Goal: Check status: Check status

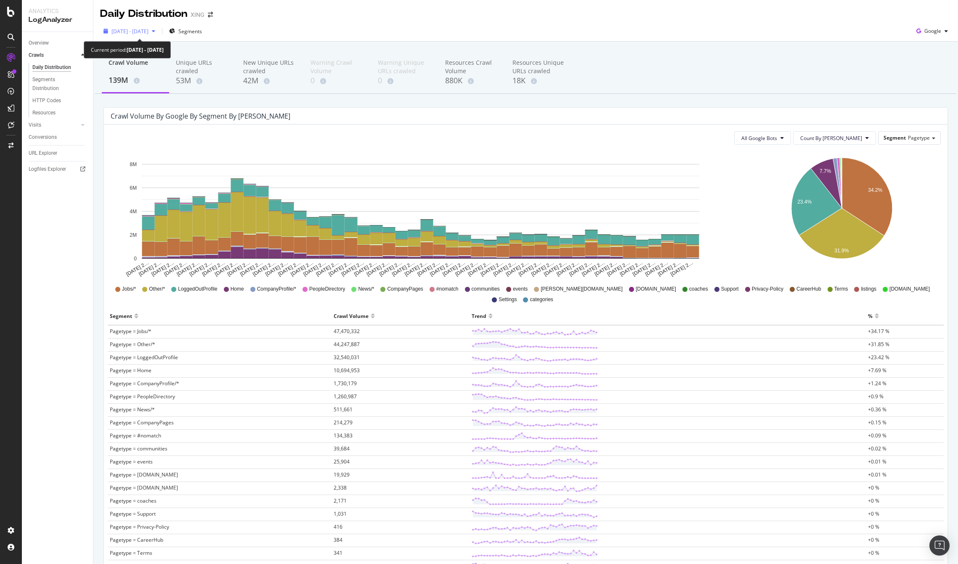
click at [147, 29] on span "[DATE] - [DATE]" at bounding box center [129, 31] width 37 height 7
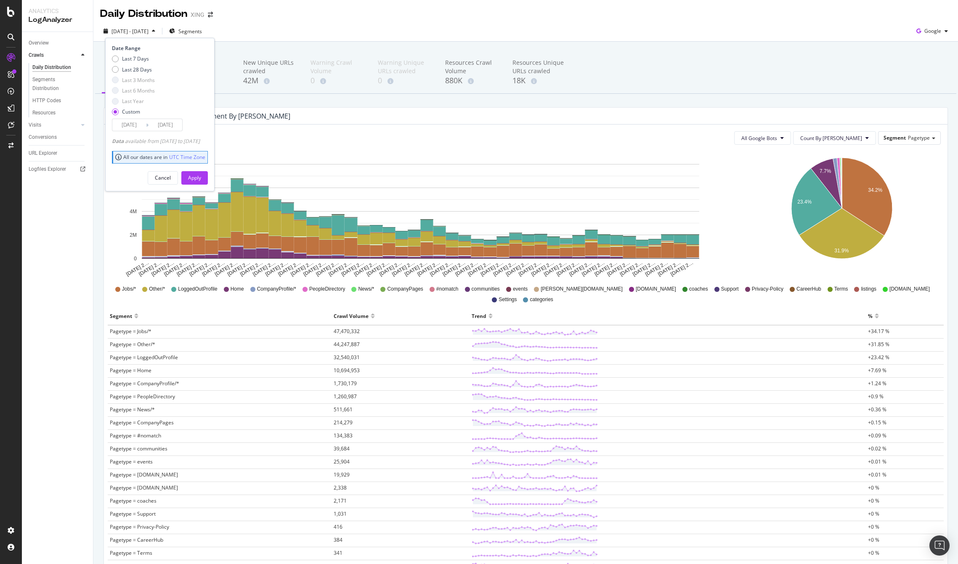
click at [137, 124] on input "[DATE]" at bounding box center [129, 125] width 34 height 12
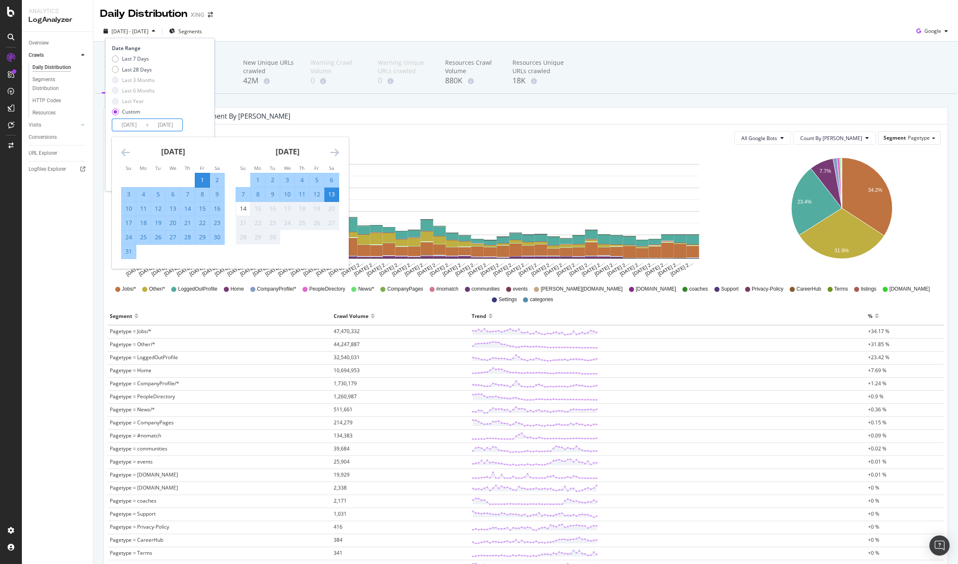
click at [137, 124] on input "[DATE]" at bounding box center [129, 125] width 34 height 12
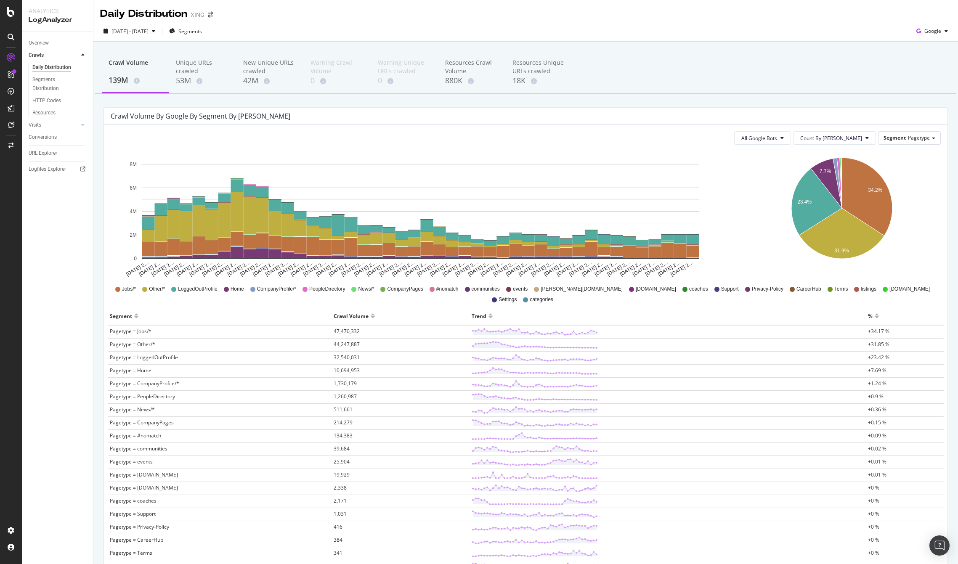
click at [262, 26] on div "[DATE] - [DATE] Segments Google" at bounding box center [525, 32] width 864 height 17
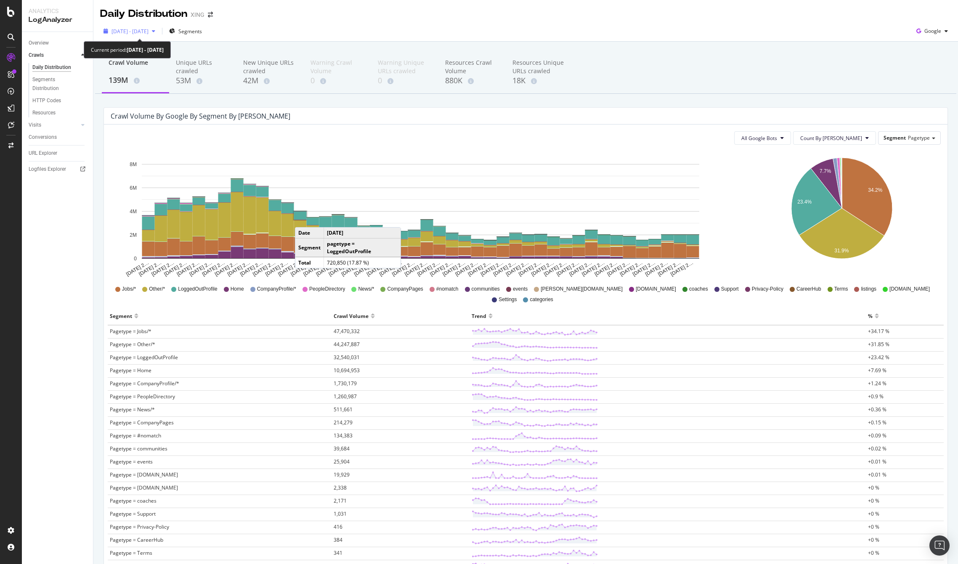
click at [129, 35] on div "[DATE] - [DATE]" at bounding box center [129, 31] width 58 height 13
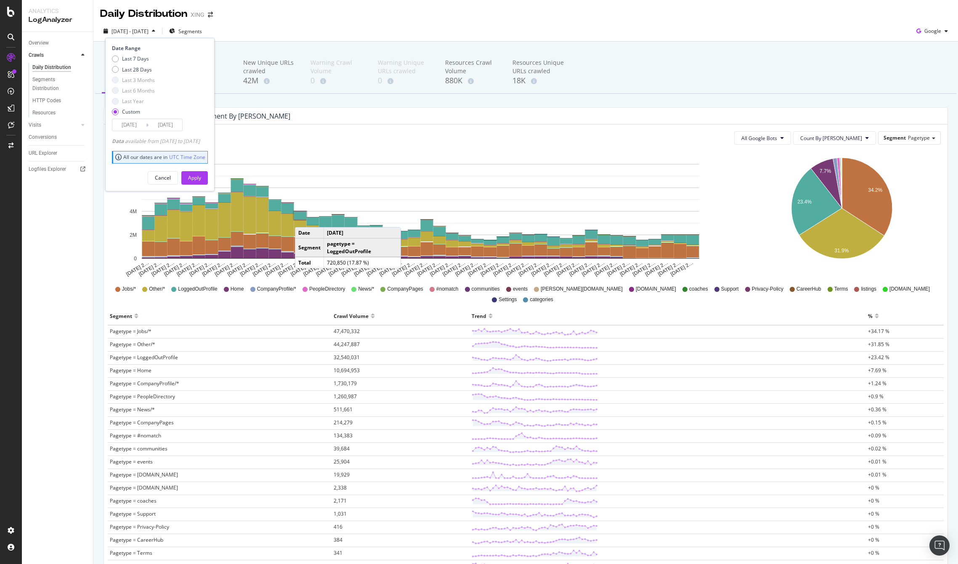
click at [156, 126] on input "[DATE]" at bounding box center [165, 125] width 34 height 12
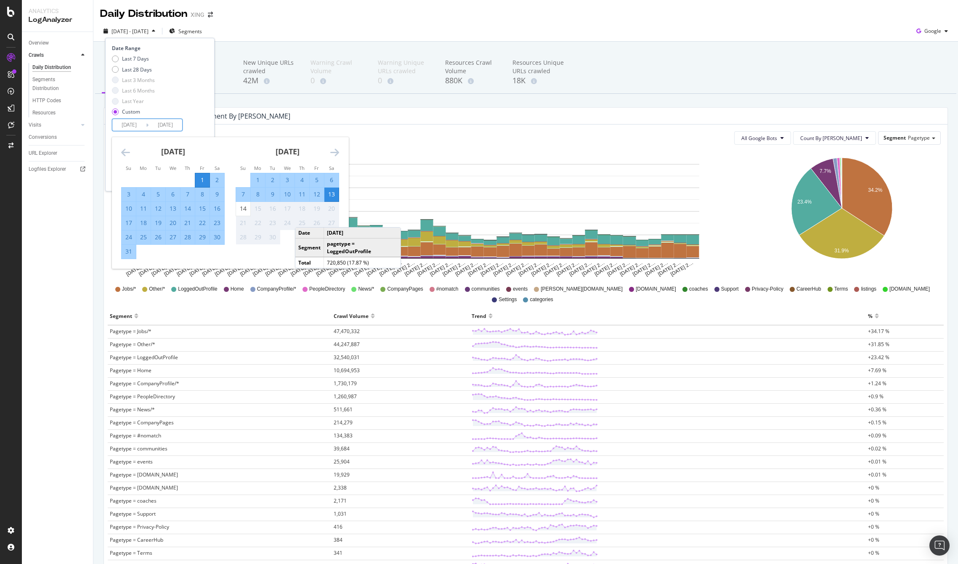
click at [199, 181] on div "1" at bounding box center [202, 180] width 14 height 8
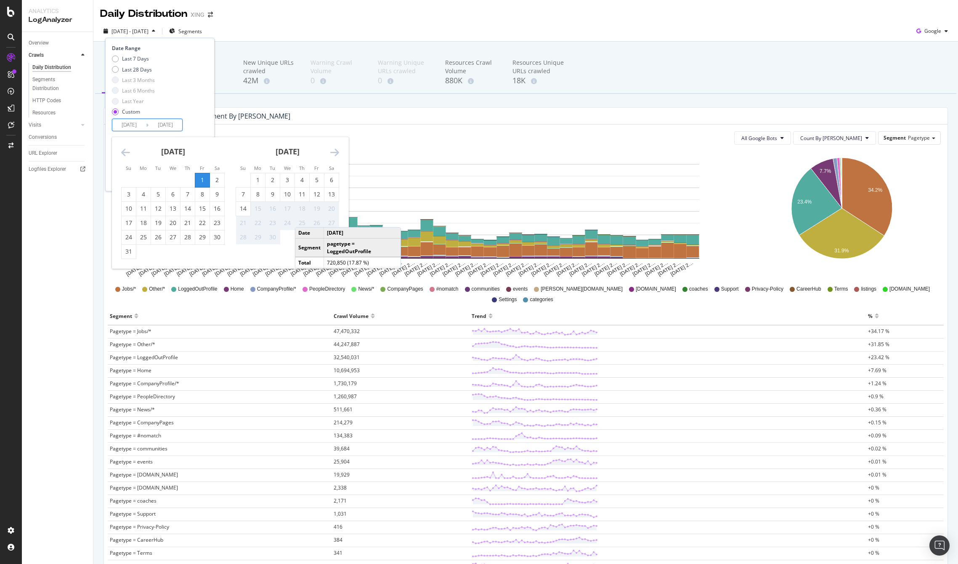
click at [160, 126] on input "[DATE]" at bounding box center [165, 125] width 34 height 12
click at [127, 197] on div "3" at bounding box center [129, 194] width 14 height 8
type input "[DATE]"
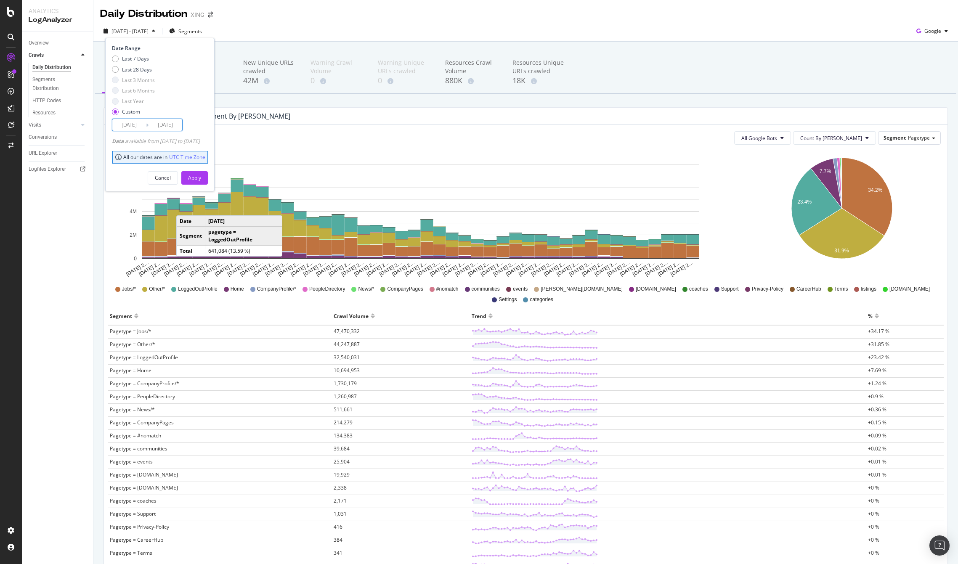
click at [172, 125] on input "[DATE]" at bounding box center [165, 125] width 34 height 12
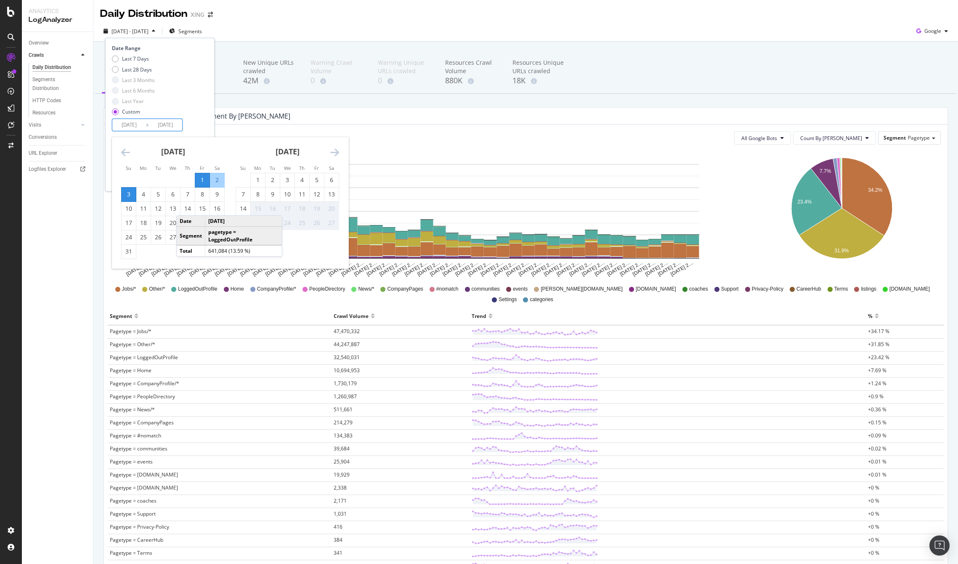
click at [232, 153] on div "[DATE] 1 2 3 4 5 6 7 8 9 10 11 12 13 14 15 16 17 18 19 20 21 22 23 24 25 26 27 …" at bounding box center [287, 191] width 114 height 108
click at [129, 193] on div "3" at bounding box center [129, 194] width 14 height 8
click at [132, 122] on input "[DATE]" at bounding box center [129, 125] width 34 height 12
click at [127, 188] on div "3" at bounding box center [129, 195] width 14 height 14
type input "[DATE]"
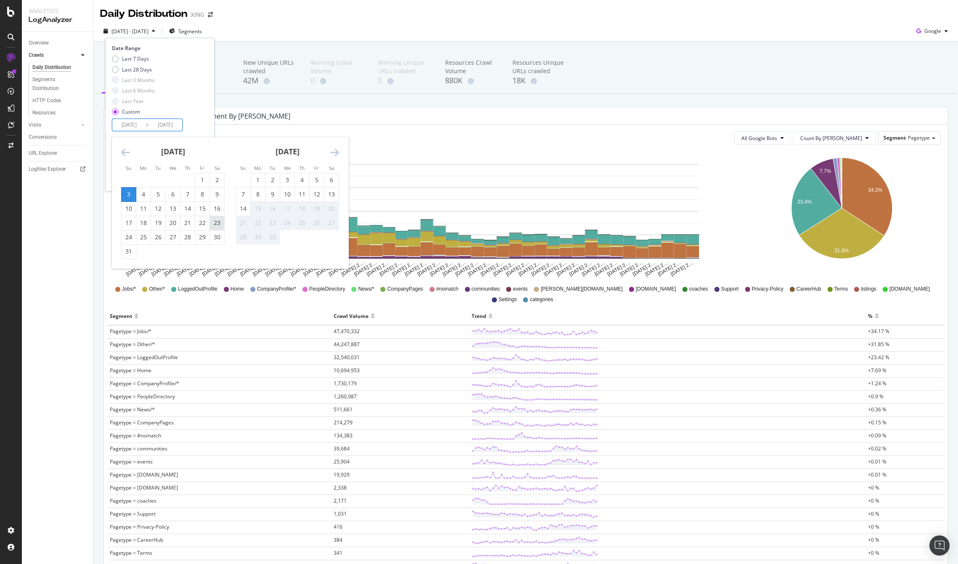
click at [218, 221] on div "23" at bounding box center [217, 223] width 14 height 8
type input "[DATE]"
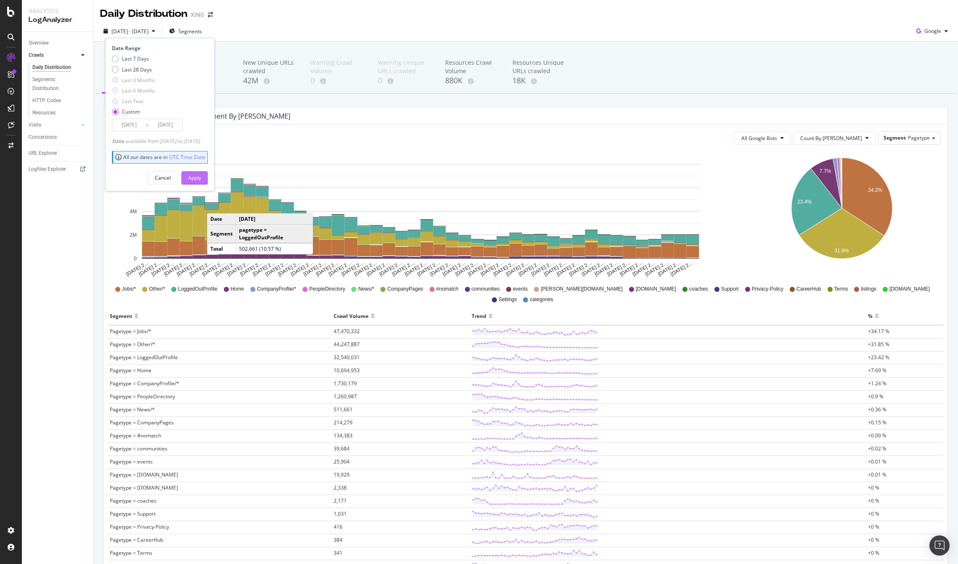
click at [201, 175] on div "Apply" at bounding box center [194, 177] width 13 height 7
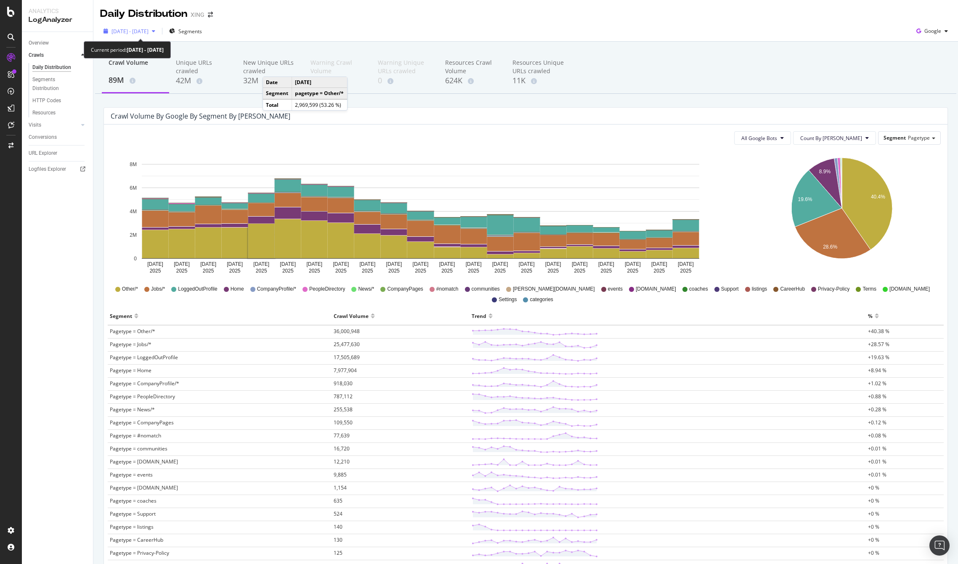
click at [148, 32] on span "[DATE] - [DATE]" at bounding box center [129, 31] width 37 height 7
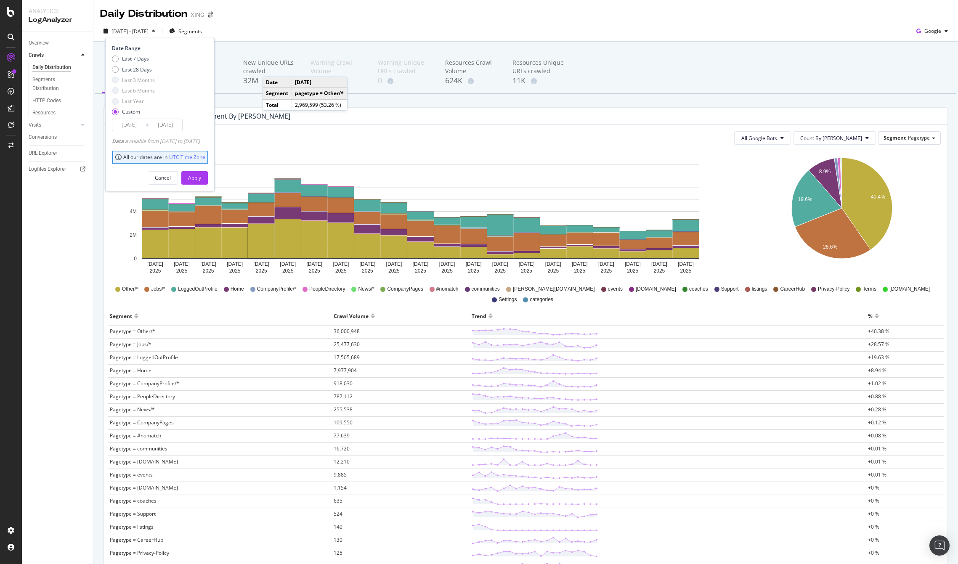
click at [136, 123] on input "[DATE]" at bounding box center [129, 125] width 34 height 12
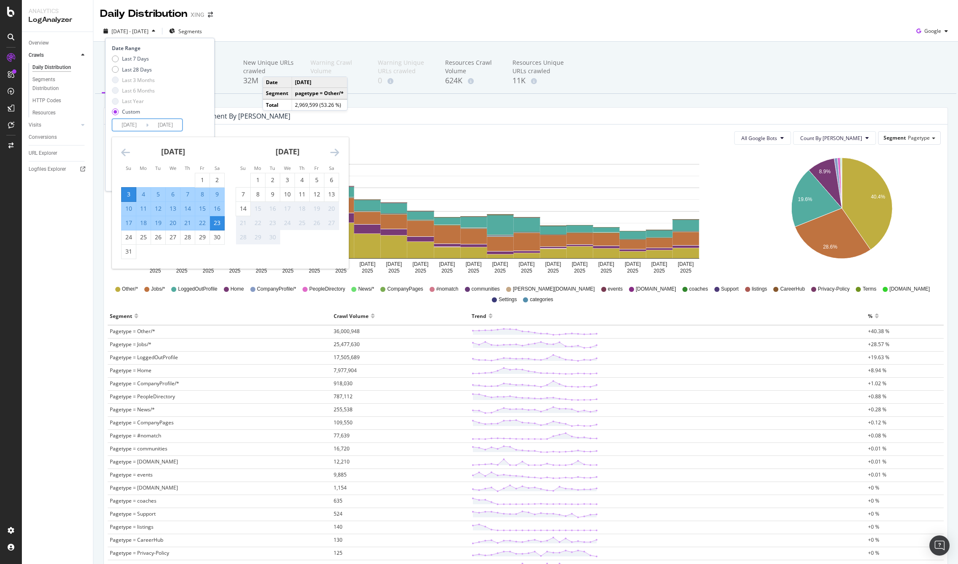
click at [369, 112] on div "Crawl Volume by google by Segment by [PERSON_NAME]" at bounding box center [519, 116] width 817 height 8
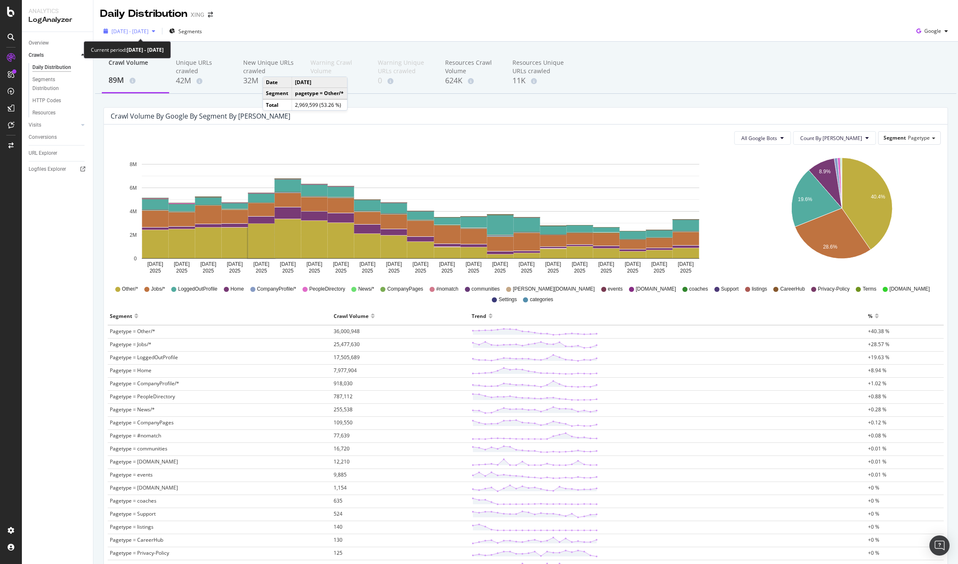
click at [148, 31] on span "[DATE] - [DATE]" at bounding box center [129, 31] width 37 height 7
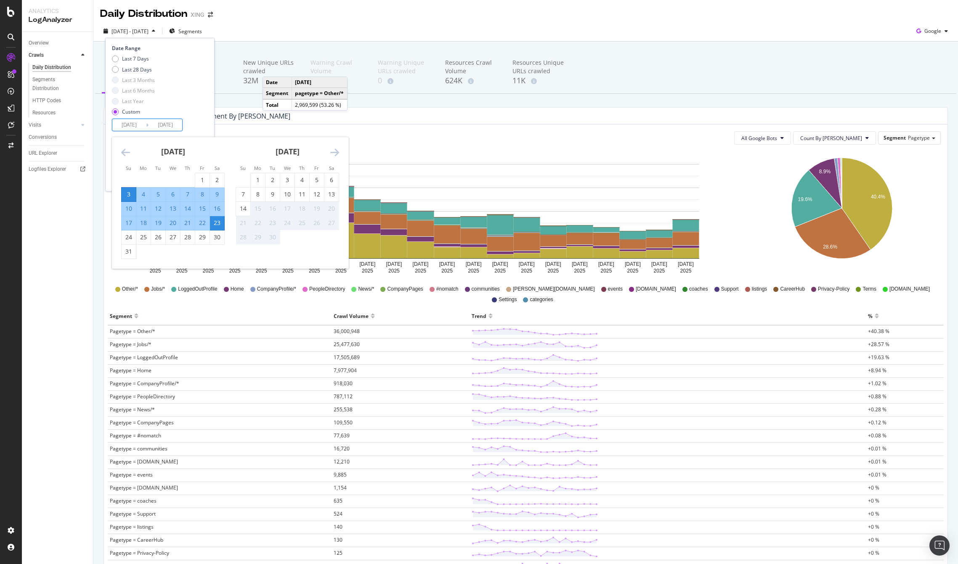
click at [132, 122] on input "[DATE]" at bounding box center [129, 125] width 34 height 12
click at [130, 192] on div "3" at bounding box center [129, 194] width 14 height 8
click at [218, 207] on div "16" at bounding box center [217, 208] width 14 height 8
type input "[DATE]"
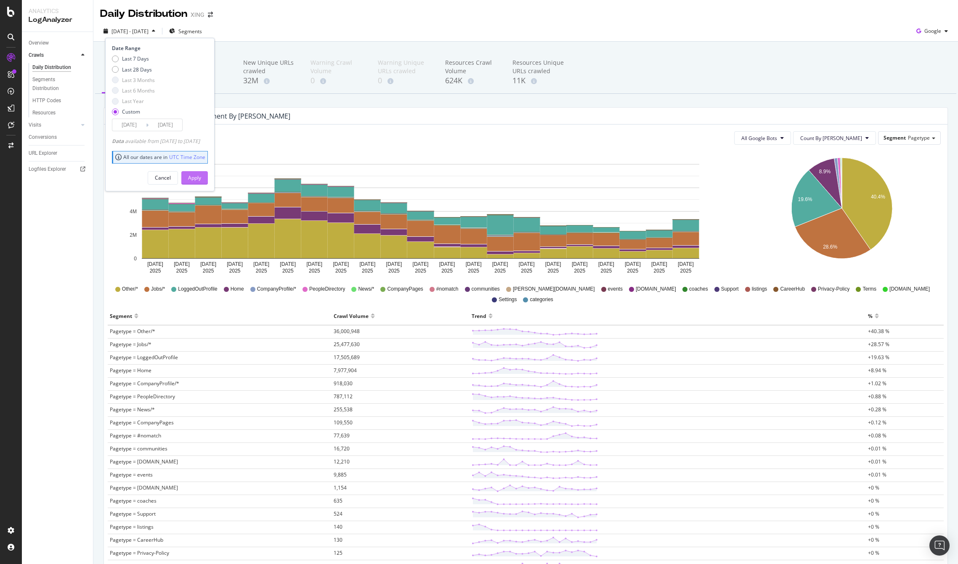
click at [201, 176] on div "Apply" at bounding box center [194, 177] width 13 height 7
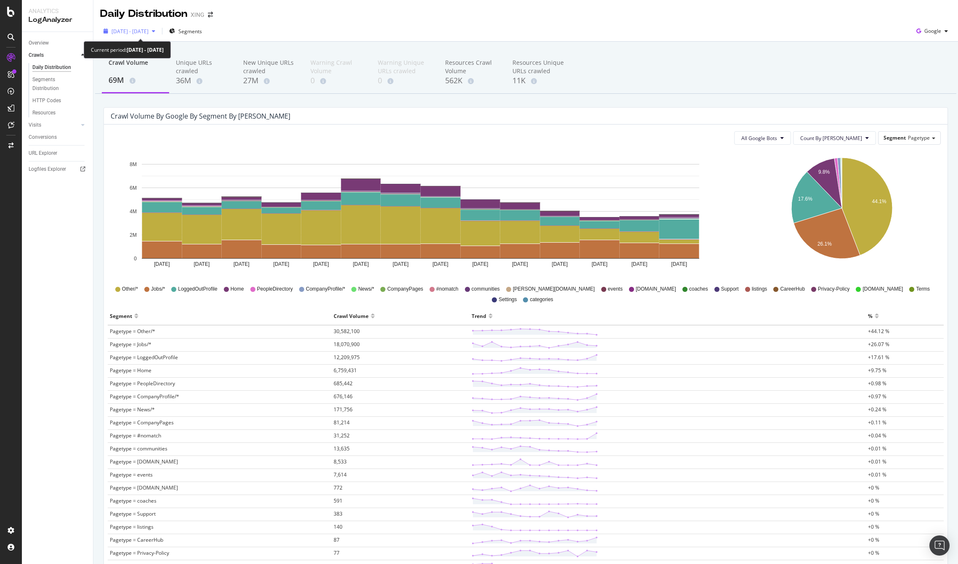
click at [148, 30] on span "[DATE] - [DATE]" at bounding box center [129, 31] width 37 height 7
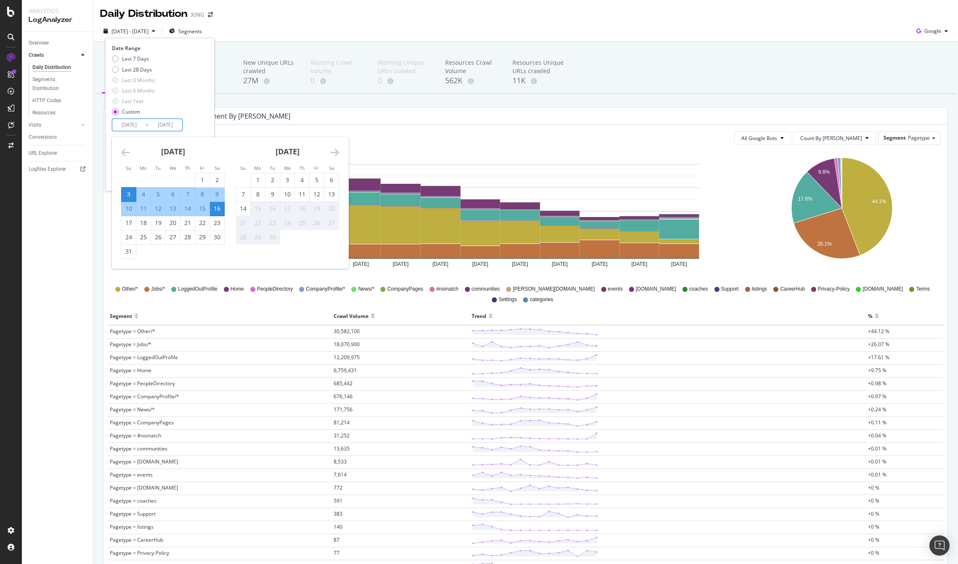
click at [154, 122] on input "[DATE]" at bounding box center [165, 125] width 34 height 12
click at [127, 192] on div "3" at bounding box center [129, 194] width 14 height 8
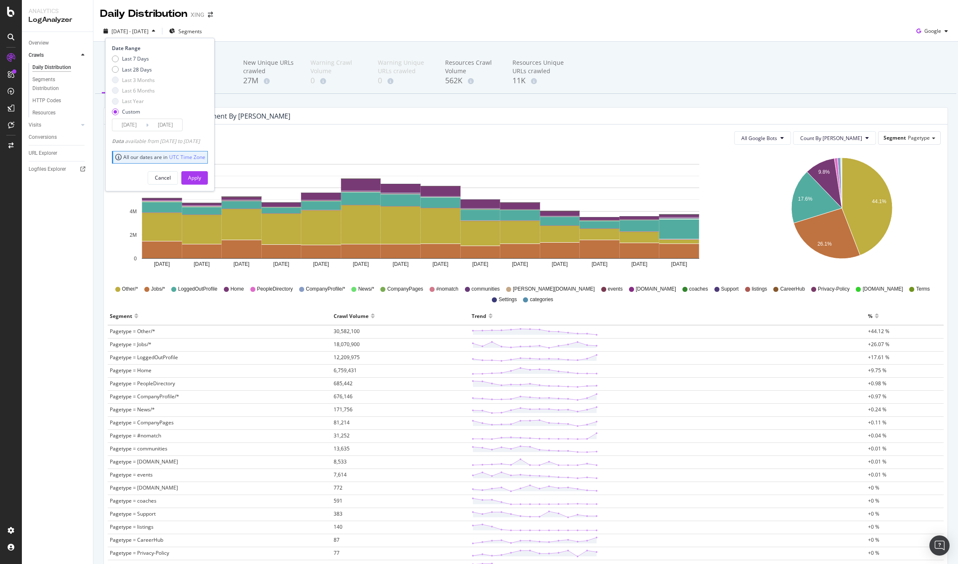
click at [150, 120] on input "[DATE]" at bounding box center [165, 125] width 34 height 12
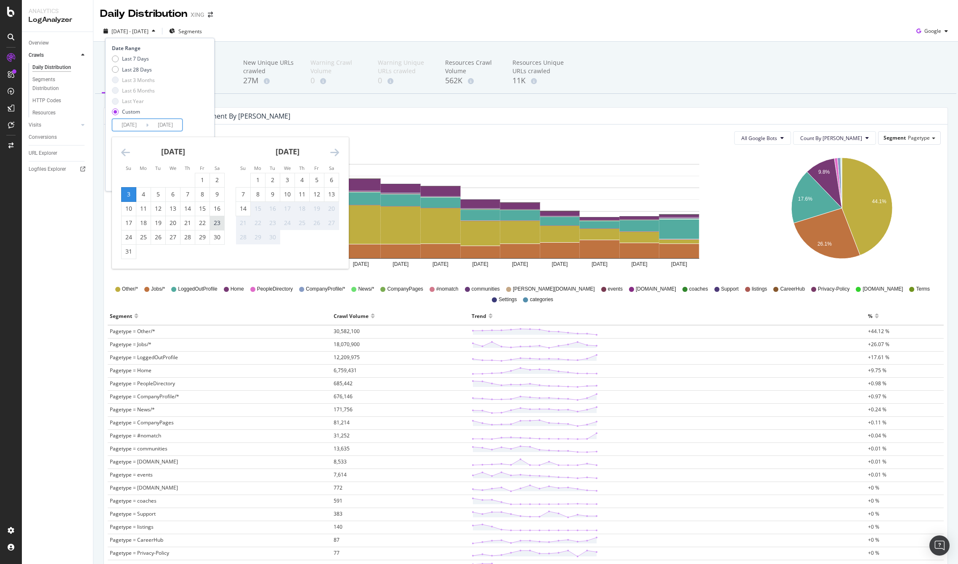
click at [218, 219] on div "23" at bounding box center [217, 223] width 14 height 8
type input "[DATE]"
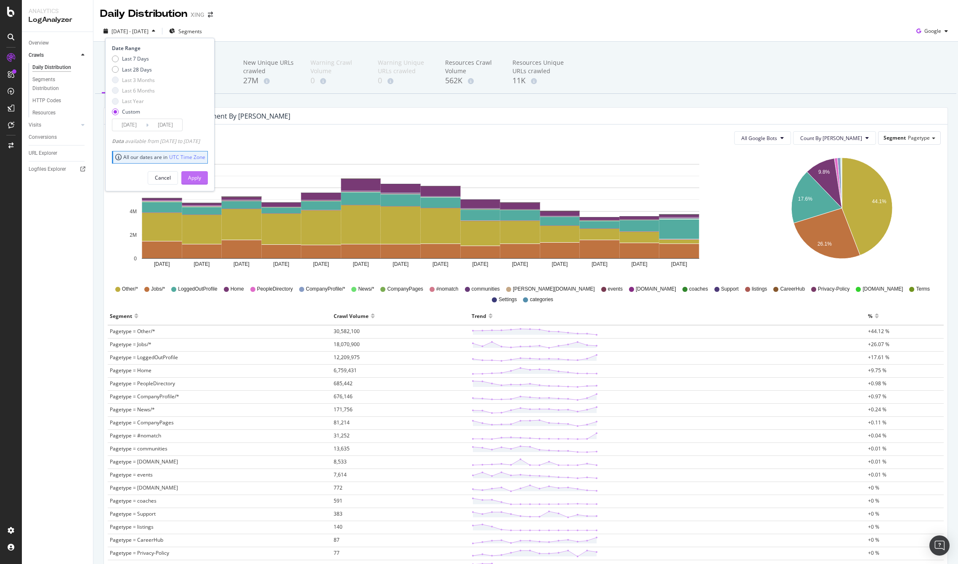
click at [201, 175] on div "Apply" at bounding box center [194, 177] width 13 height 7
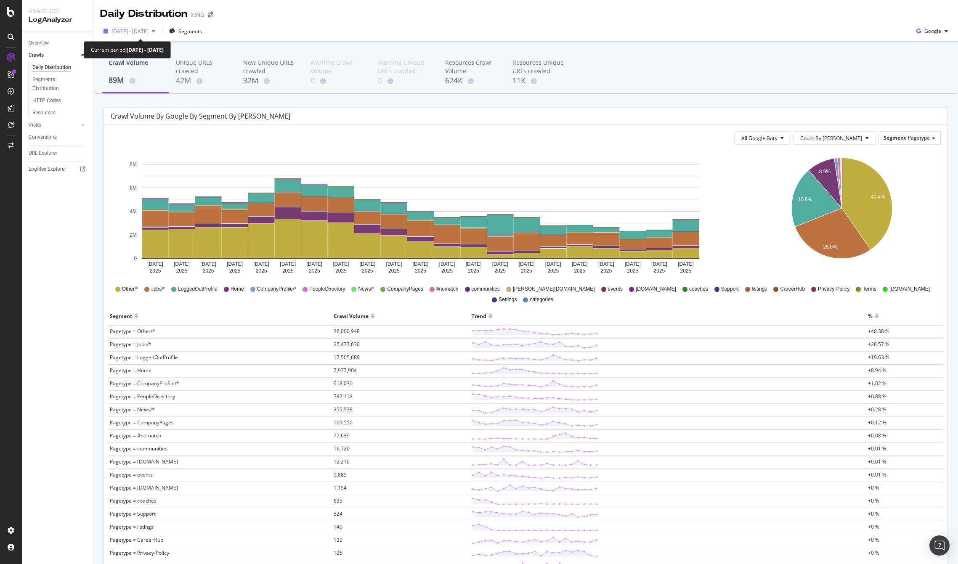
click at [128, 35] on div "[DATE] - [DATE]" at bounding box center [129, 31] width 58 height 13
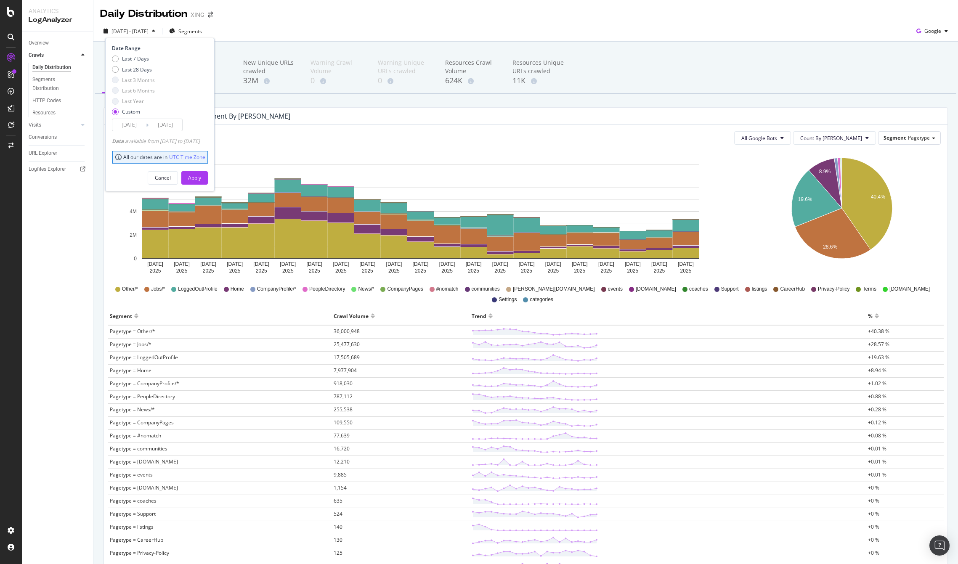
click at [135, 122] on input "[DATE]" at bounding box center [129, 125] width 34 height 12
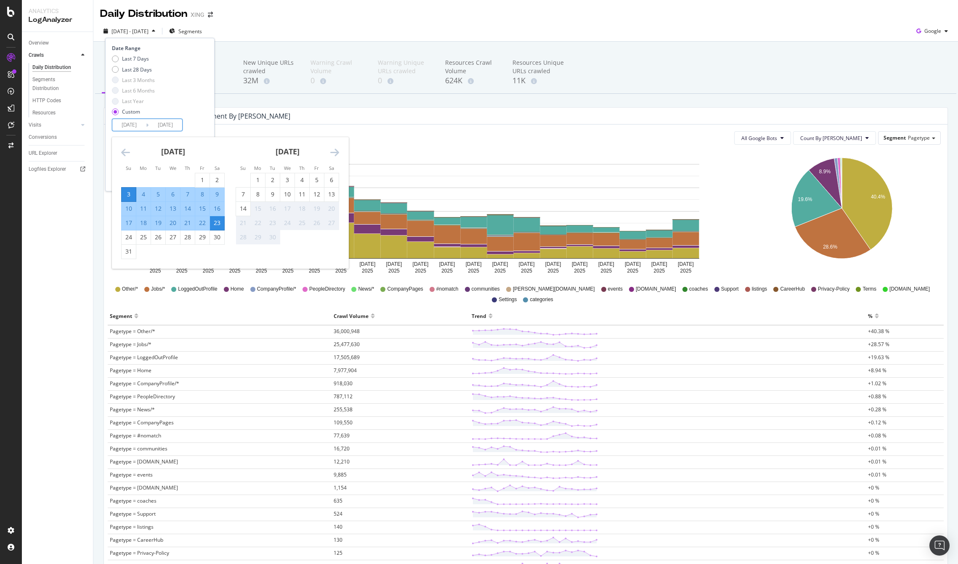
click at [158, 209] on div "12" at bounding box center [158, 208] width 14 height 8
type input "[DATE]"
click at [157, 236] on div "26" at bounding box center [158, 237] width 14 height 8
type input "[DATE]"
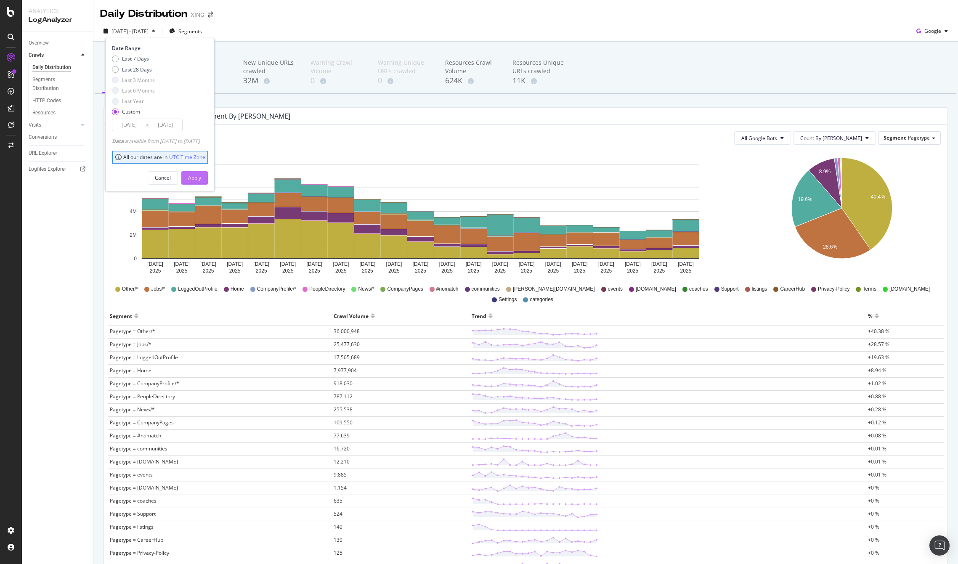
click at [201, 177] on div "Apply" at bounding box center [194, 177] width 13 height 7
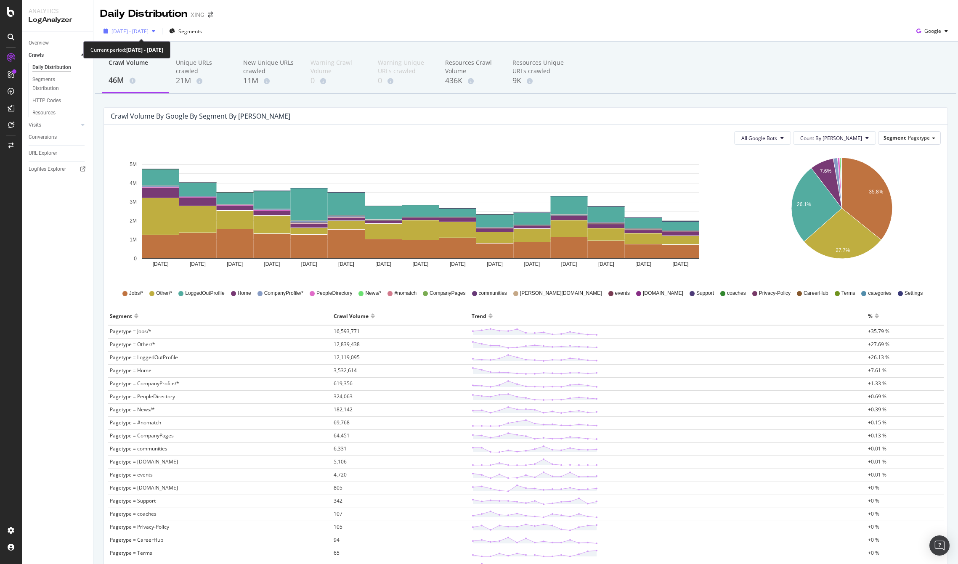
click at [146, 30] on span "[DATE] - [DATE]" at bounding box center [129, 31] width 37 height 7
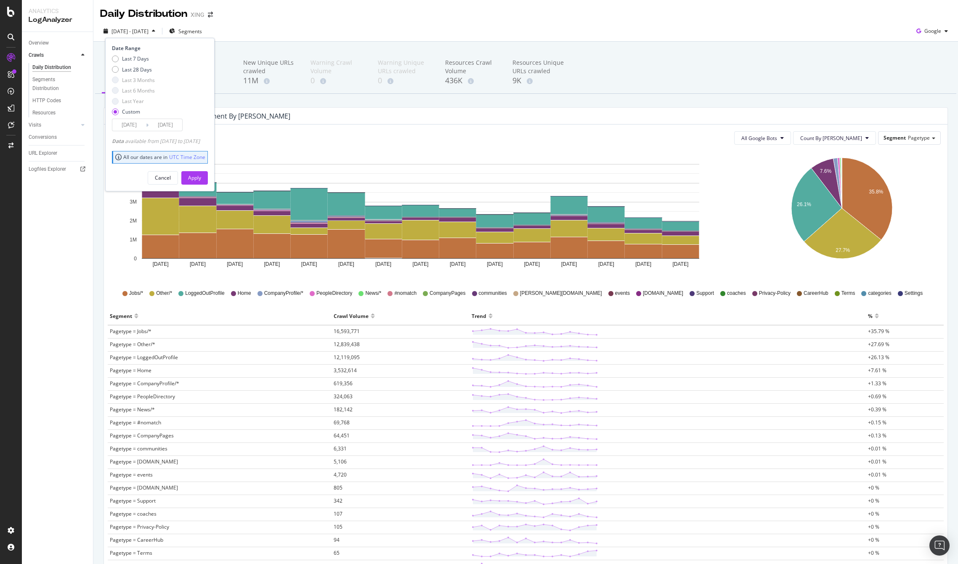
click at [139, 120] on input "[DATE]" at bounding box center [129, 125] width 34 height 12
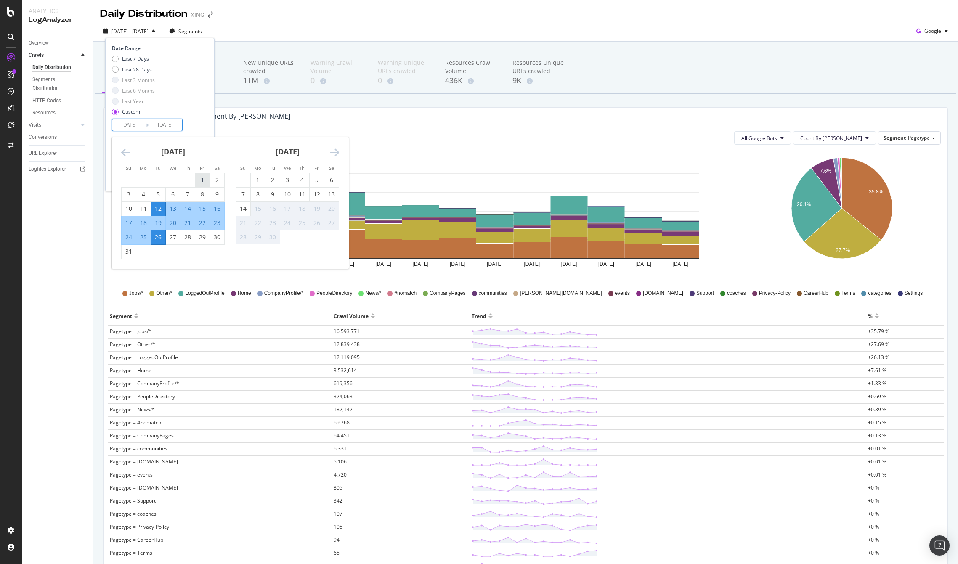
click at [200, 179] on div "1" at bounding box center [202, 180] width 14 height 8
type input "[DATE]"
click at [218, 235] on div "30" at bounding box center [217, 237] width 14 height 8
type input "[DATE]"
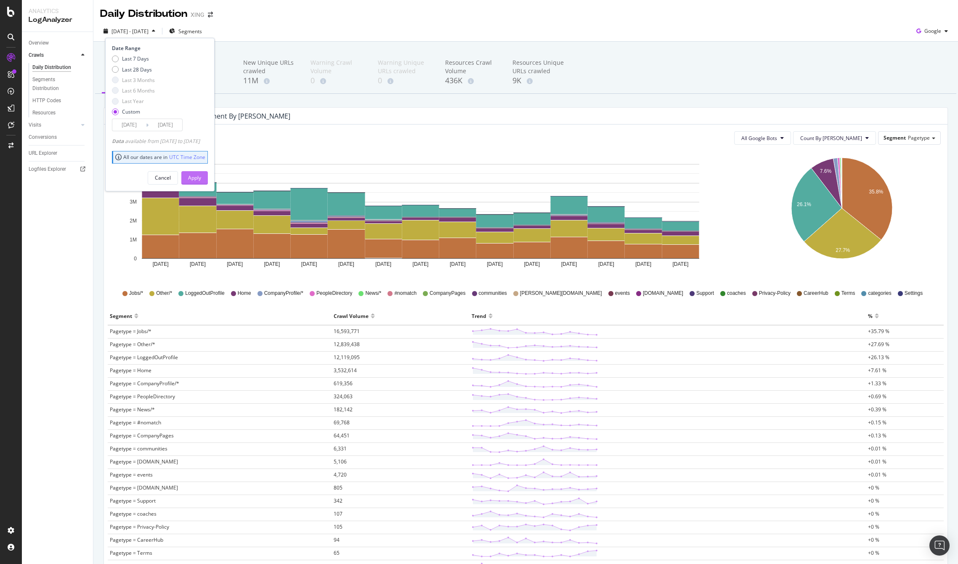
click at [208, 175] on button "Apply" at bounding box center [194, 177] width 26 height 13
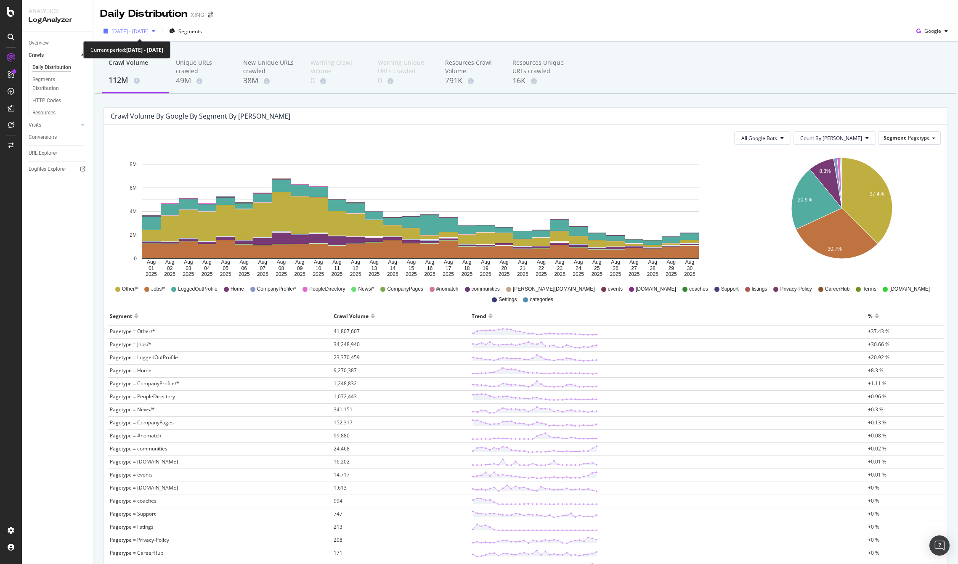
click at [138, 29] on span "[DATE] - [DATE]" at bounding box center [129, 31] width 37 height 7
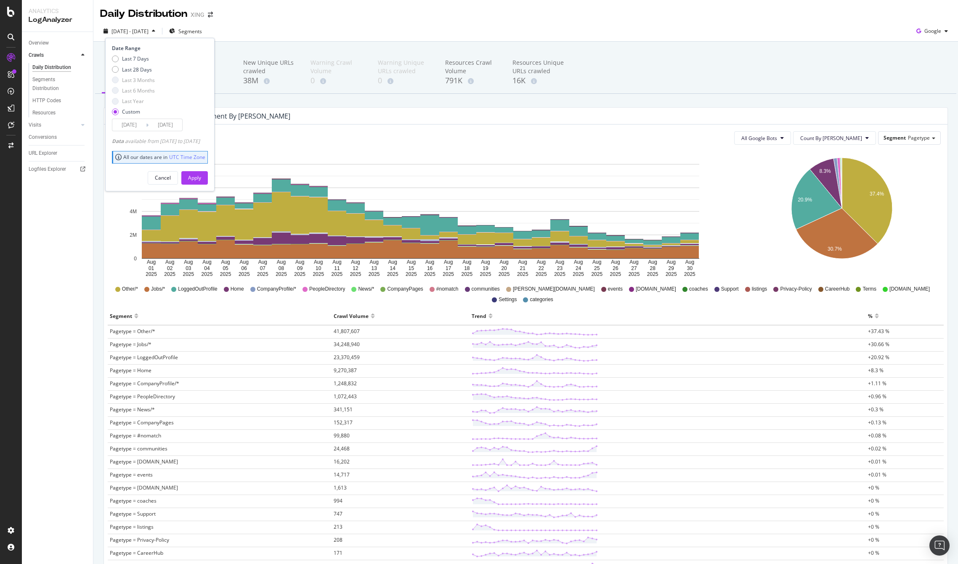
click at [137, 126] on input "[DATE]" at bounding box center [129, 125] width 34 height 12
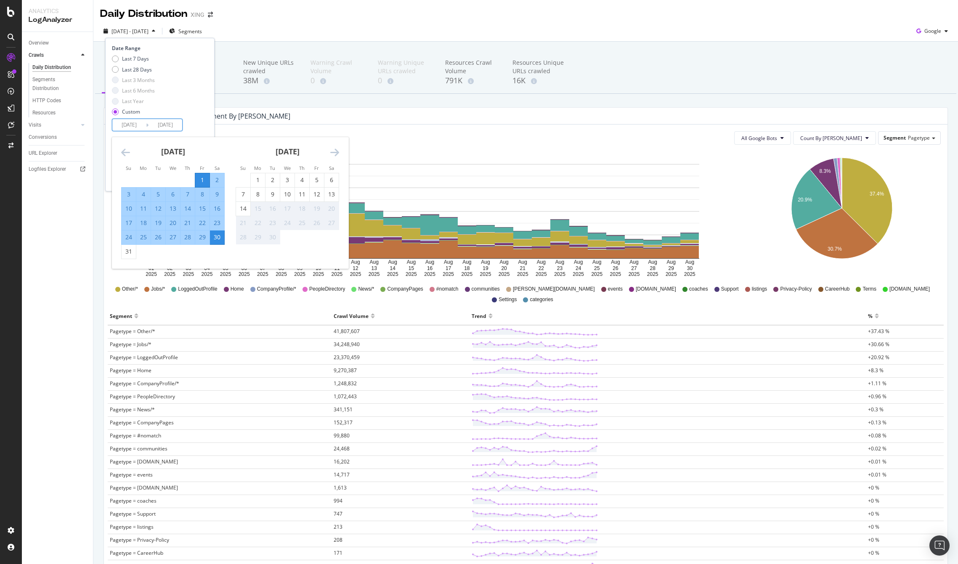
click at [216, 209] on div "16" at bounding box center [217, 208] width 14 height 8
type input "[DATE]"
click at [144, 236] on div "25" at bounding box center [143, 237] width 14 height 8
type input "[DATE]"
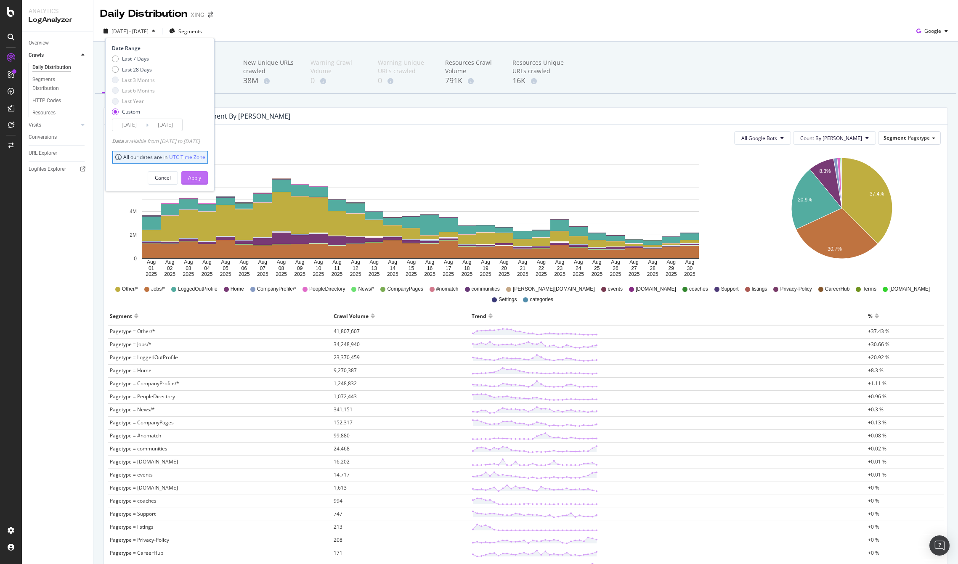
click at [201, 179] on div "Apply" at bounding box center [194, 177] width 13 height 7
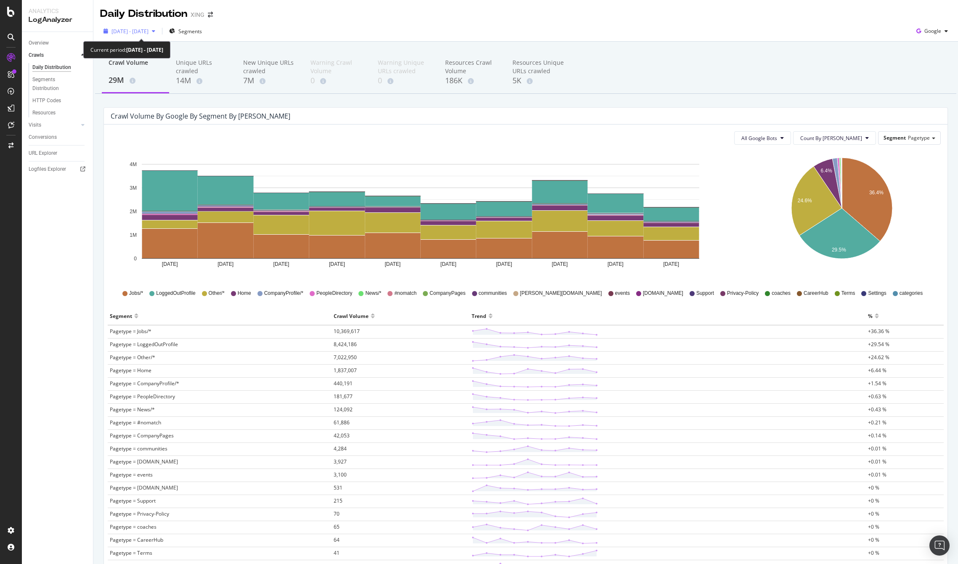
click at [148, 29] on span "[DATE] - [DATE]" at bounding box center [129, 31] width 37 height 7
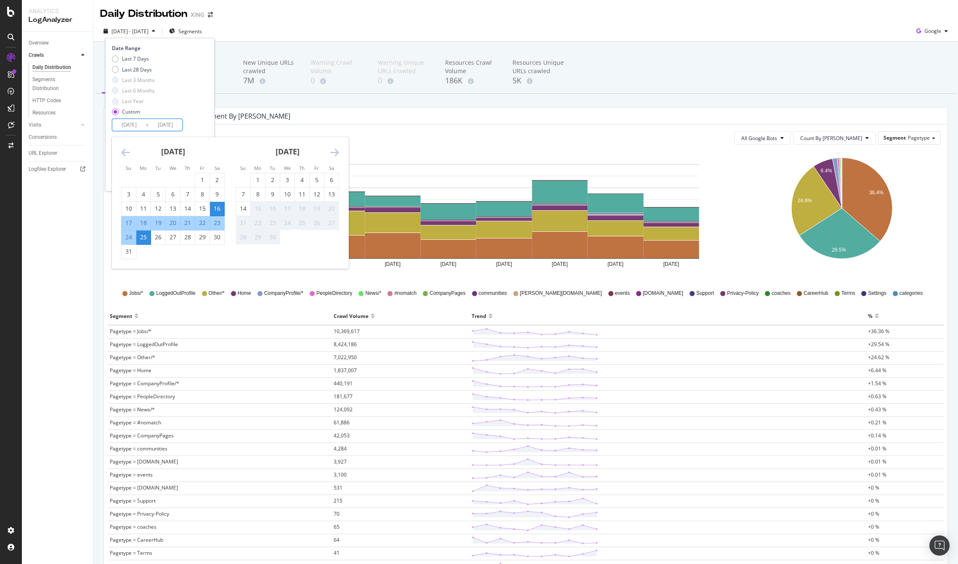
click at [140, 123] on input "[DATE]" at bounding box center [129, 125] width 34 height 12
click at [204, 178] on div "1" at bounding box center [202, 180] width 14 height 8
type input "[DATE]"
click at [143, 237] on div "25" at bounding box center [143, 237] width 14 height 8
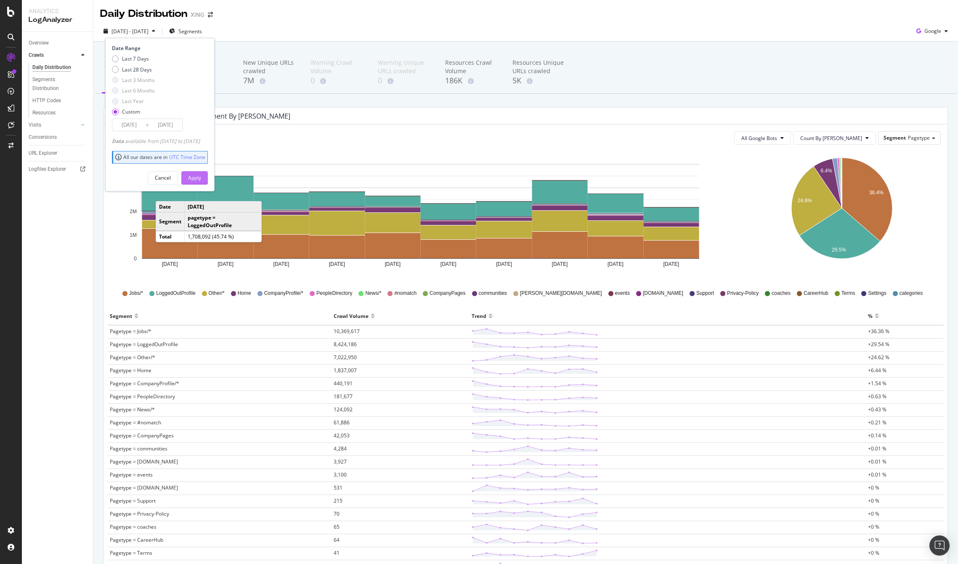
click at [201, 172] on div "Apply" at bounding box center [194, 178] width 13 height 13
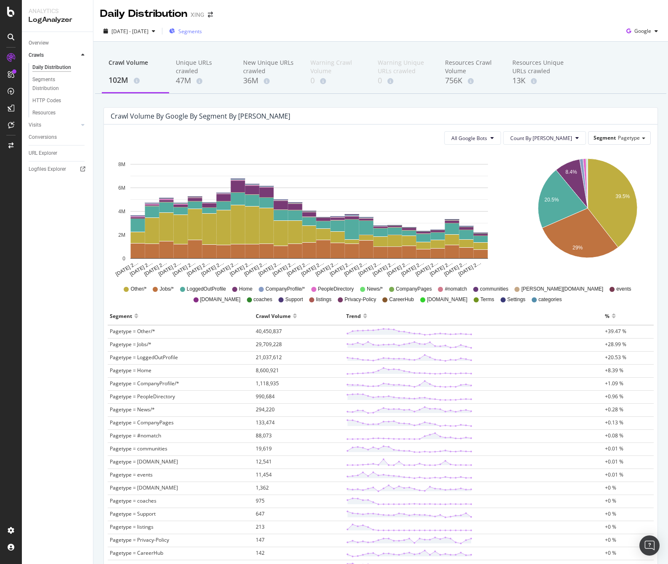
click at [202, 29] on span "Segments" at bounding box center [190, 31] width 24 height 7
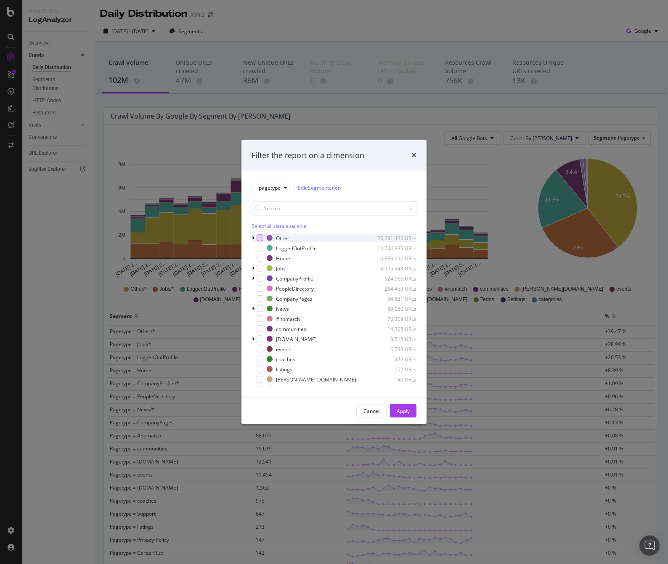
click at [260, 236] on div "modal" at bounding box center [260, 238] width 7 height 7
click at [409, 407] on div "Apply" at bounding box center [403, 410] width 13 height 7
